Goal: Use online tool/utility: Utilize a website feature to perform a specific function

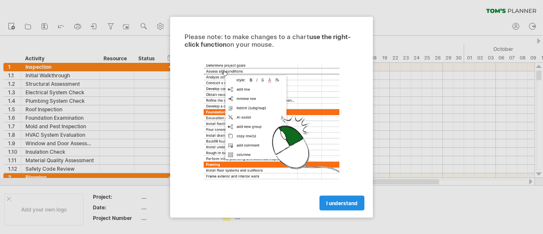
click at [343, 200] on span "I understand" at bounding box center [341, 203] width 31 height 6
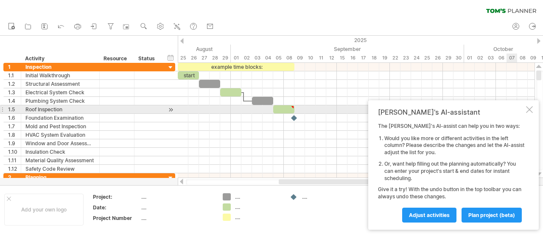
click at [530, 110] on div at bounding box center [529, 109] width 7 height 7
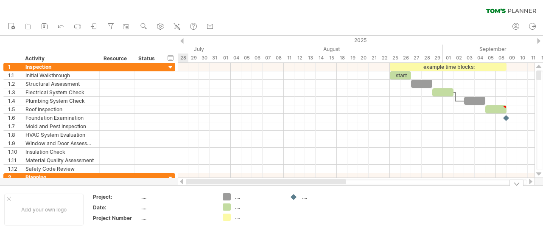
drag, startPoint x: 327, startPoint y: 182, endPoint x: 168, endPoint y: 187, distance: 159.7
click at [168, 187] on div "Trying to reach [DOMAIN_NAME] Connected again... 0% clear filter new 1" at bounding box center [271, 117] width 543 height 234
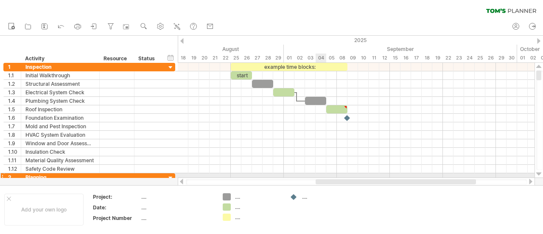
drag, startPoint x: 263, startPoint y: 183, endPoint x: 319, endPoint y: 174, distance: 57.1
click at [319, 174] on div "Trying to reach [DOMAIN_NAME] Connected again... 0% clear filter new 1" at bounding box center [271, 117] width 543 height 234
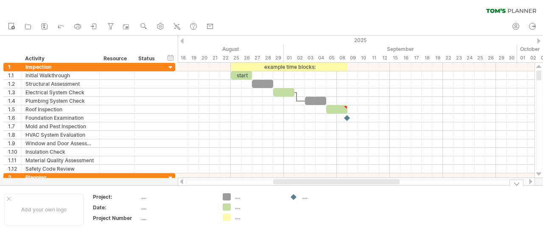
drag, startPoint x: 309, startPoint y: 186, endPoint x: 319, endPoint y: 185, distance: 10.7
click at [319, 185] on div "Add your own logo Project: .... Date: .... Project Number .... .... .... .... .…" at bounding box center [271, 209] width 543 height 48
click at [41, 29] on icon at bounding box center [44, 26] width 8 height 8
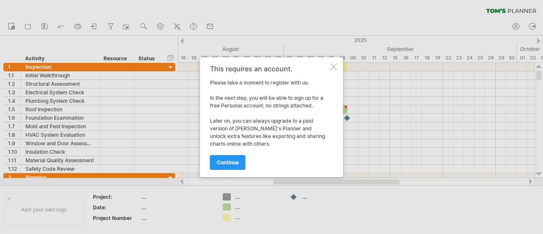
click at [334, 64] on div at bounding box center [334, 66] width 7 height 7
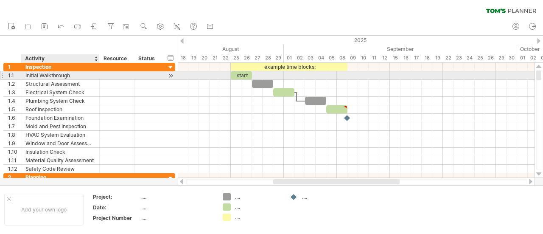
click at [48, 74] on div "Initial Walkthrough" at bounding box center [60, 75] width 70 height 8
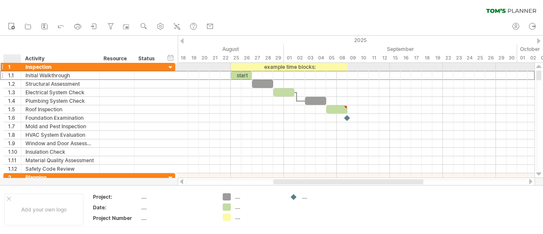
click at [11, 65] on div "1" at bounding box center [14, 67] width 13 height 8
click at [71, 69] on div "Inspection" at bounding box center [60, 67] width 70 height 8
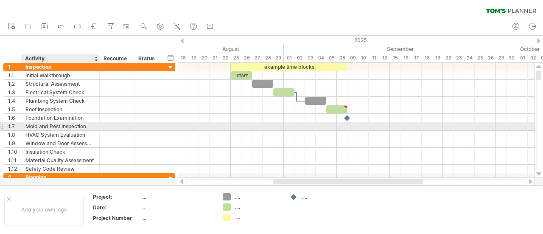
drag, startPoint x: 25, startPoint y: 62, endPoint x: 72, endPoint y: 127, distance: 79.9
click at [72, 127] on div "Trying to reach [DOMAIN_NAME] Connected again... 0% clear filter new 1" at bounding box center [271, 117] width 543 height 234
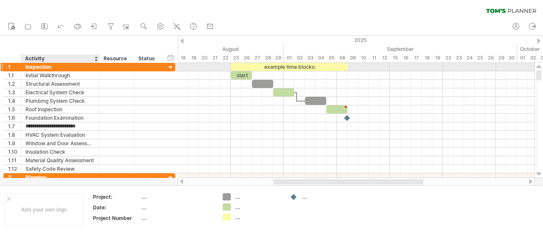
click at [73, 68] on div "Inspection" at bounding box center [60, 67] width 70 height 8
